Goal: Task Accomplishment & Management: Manage account settings

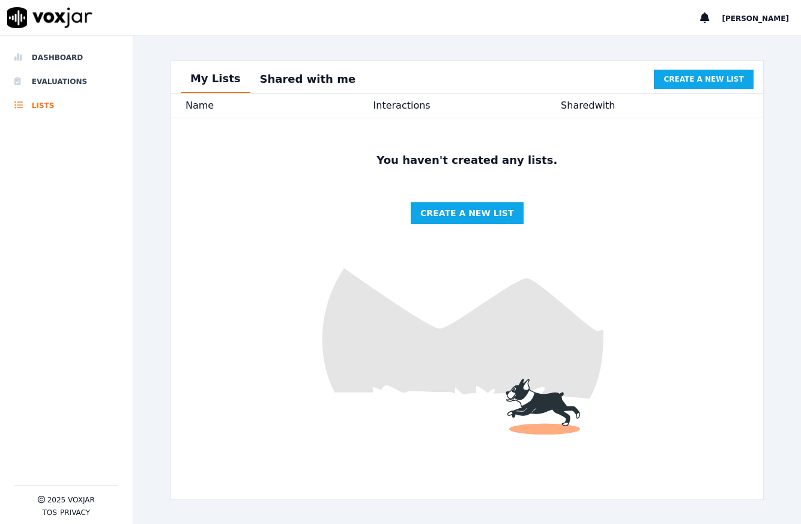
click at [785, 26] on div "[PERSON_NAME]" at bounding box center [750, 17] width 101 height 35
click at [760, 24] on div "[PERSON_NAME]" at bounding box center [750, 17] width 101 height 35
drag, startPoint x: 765, startPoint y: 11, endPoint x: 771, endPoint y: 14, distance: 7.0
click at [768, 12] on button "[PERSON_NAME]" at bounding box center [761, 18] width 79 height 14
click at [742, 41] on div "Log out" at bounding box center [729, 40] width 128 height 19
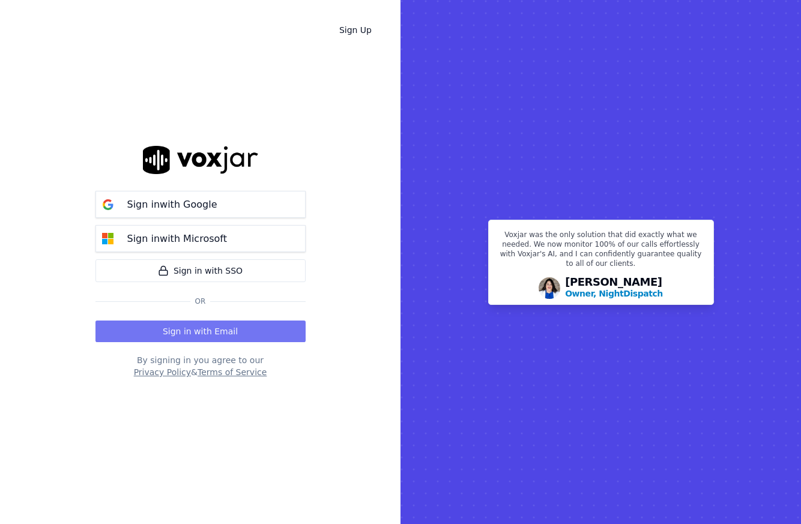
click at [255, 331] on button "Sign in with Email" at bounding box center [200, 332] width 210 height 22
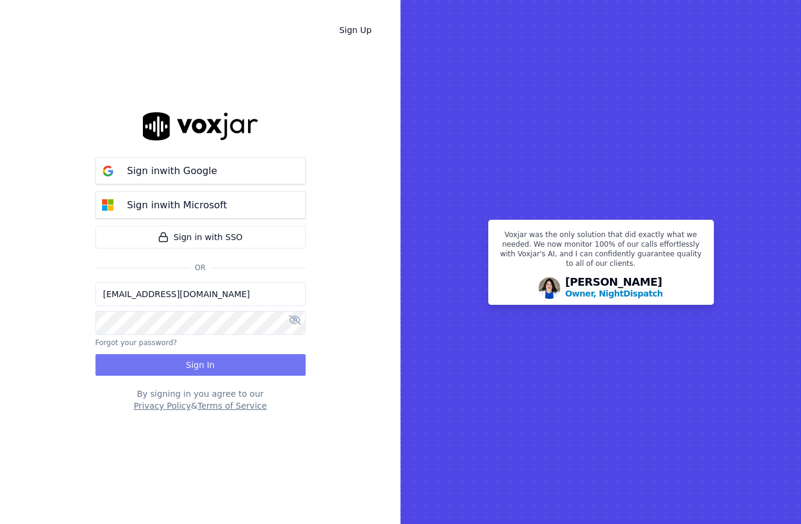
click at [205, 368] on button "Sign In" at bounding box center [200, 365] width 210 height 22
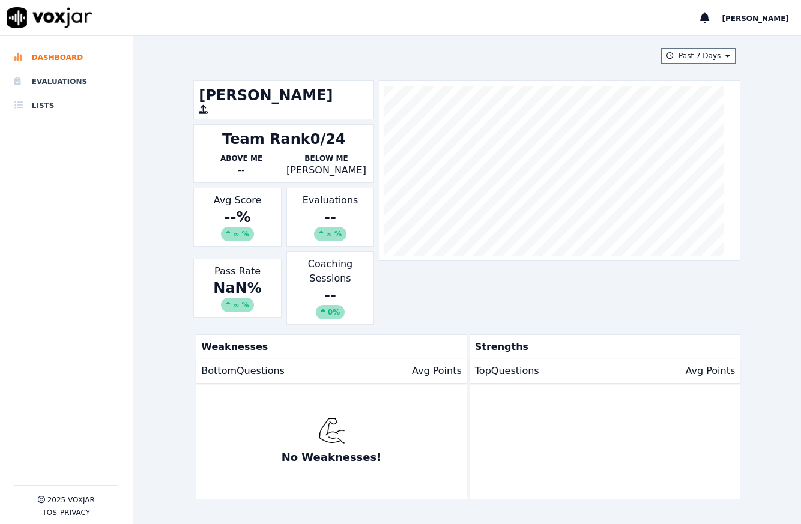
click at [330, 214] on div "-- ∞ %" at bounding box center [330, 225] width 77 height 34
click at [680, 51] on button "Past 7 Days" at bounding box center [698, 56] width 74 height 16
click at [687, 138] on div "Past 30 Days" at bounding box center [703, 136] width 47 height 10
click at [706, 204] on button "Add" at bounding box center [717, 193] width 23 height 19
click at [331, 237] on div "100 %" at bounding box center [329, 234] width 39 height 14
